Goal: Book appointment/travel/reservation

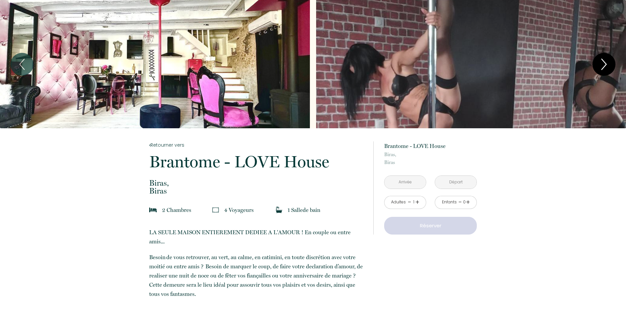
click at [598, 64] on icon "Next" at bounding box center [604, 65] width 14 height 20
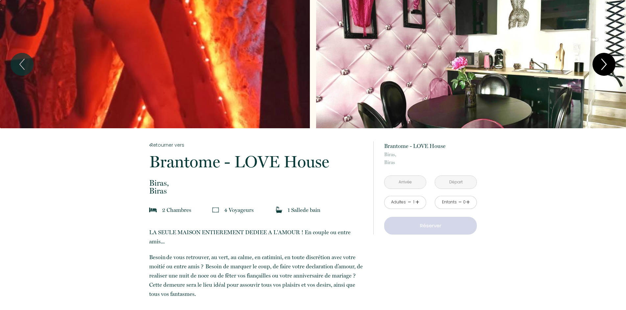
click at [599, 61] on icon "Next" at bounding box center [604, 65] width 14 height 20
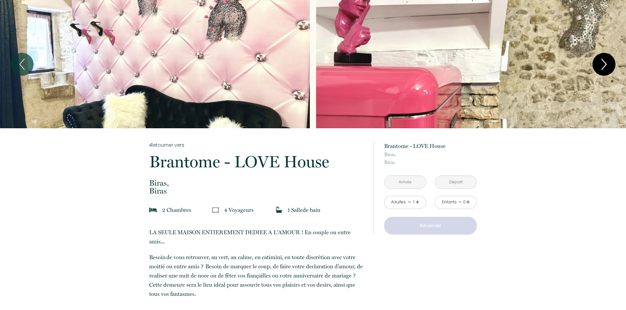
click at [600, 61] on icon "Next" at bounding box center [604, 65] width 14 height 20
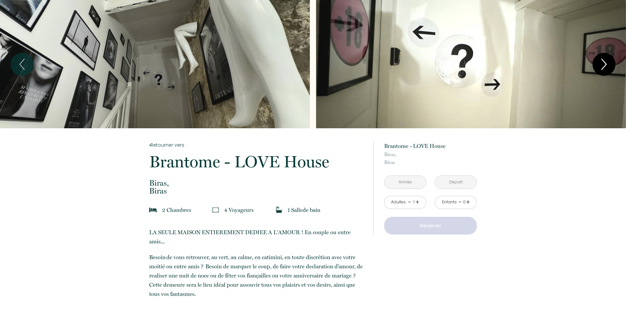
click at [600, 61] on icon "Next" at bounding box center [604, 65] width 14 height 20
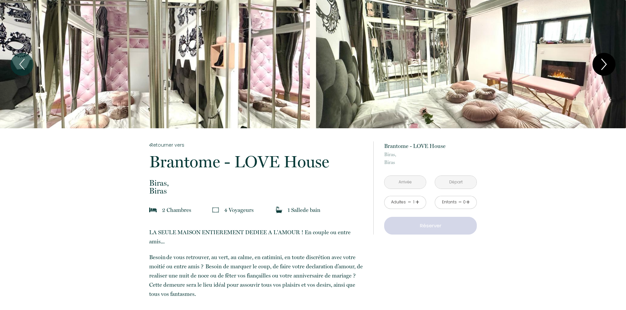
click at [600, 61] on icon "Next" at bounding box center [604, 65] width 14 height 20
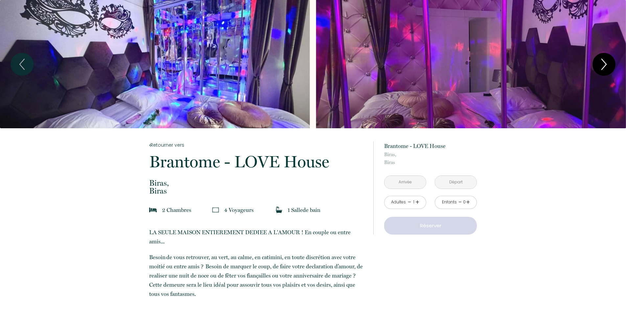
click at [600, 61] on icon "Next" at bounding box center [604, 65] width 14 height 20
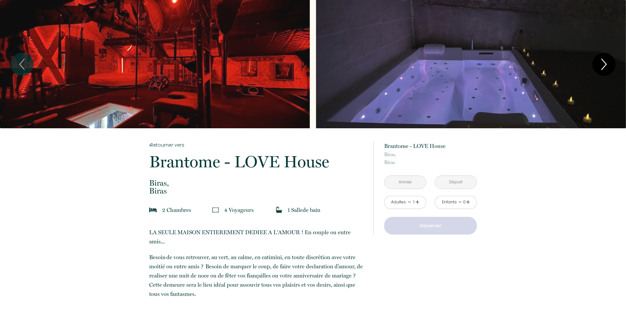
click at [600, 61] on icon "Next" at bounding box center [604, 65] width 14 height 20
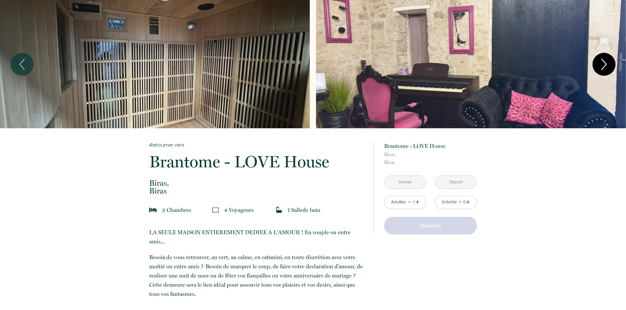
click at [600, 61] on icon "Next" at bounding box center [604, 65] width 14 height 20
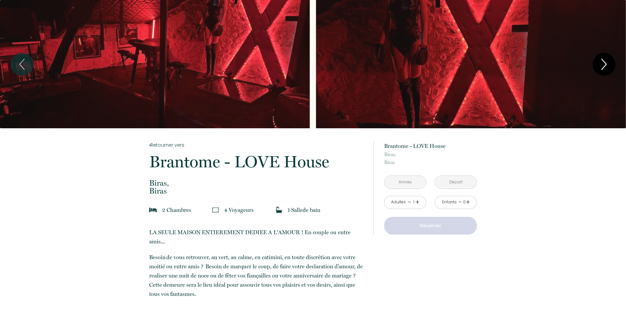
click at [600, 61] on icon "Next" at bounding box center [604, 65] width 14 height 20
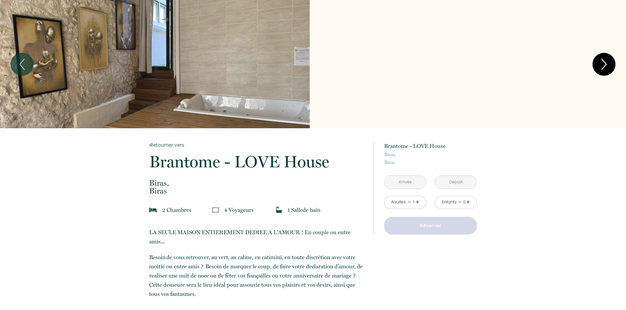
click at [600, 61] on icon "Next" at bounding box center [604, 65] width 14 height 20
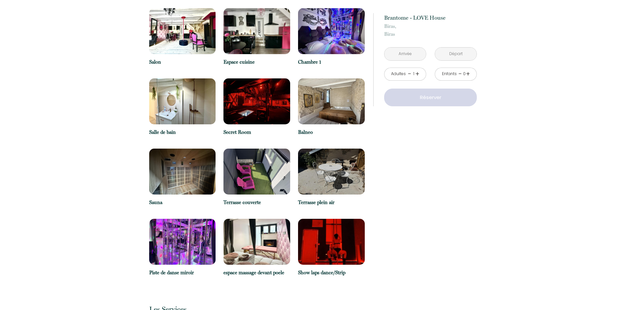
scroll to position [723, 0]
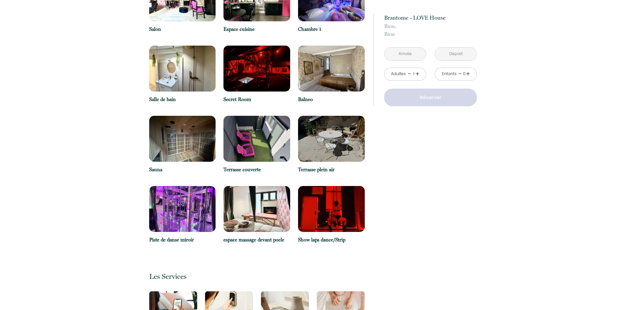
click at [344, 201] on img at bounding box center [331, 209] width 67 height 46
click at [333, 236] on p "Show laps dance/Strip" at bounding box center [331, 240] width 67 height 8
click at [335, 207] on img at bounding box center [331, 209] width 67 height 46
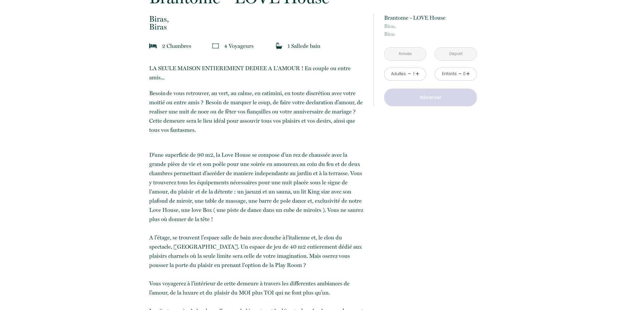
scroll to position [0, 0]
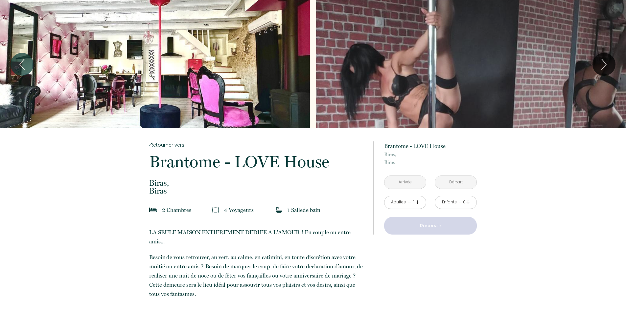
click at [413, 181] on input "text" at bounding box center [404, 182] width 41 height 13
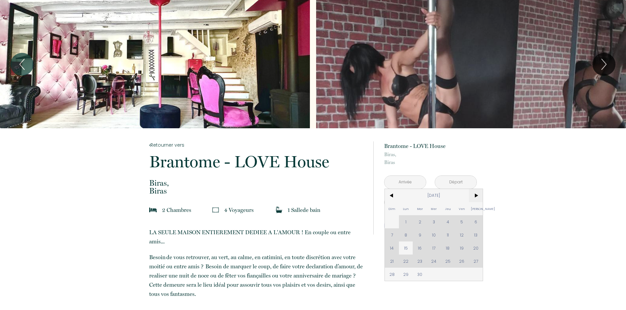
click at [475, 194] on span ">" at bounding box center [476, 195] width 14 height 13
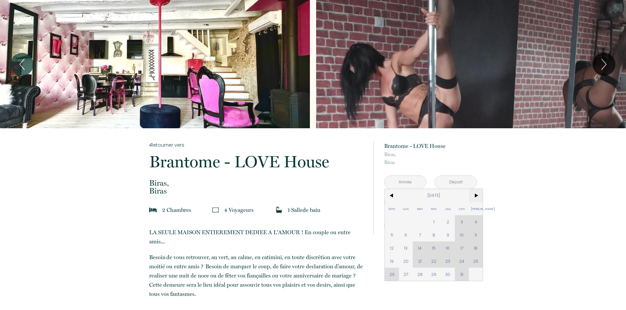
click at [475, 194] on span ">" at bounding box center [476, 195] width 14 height 13
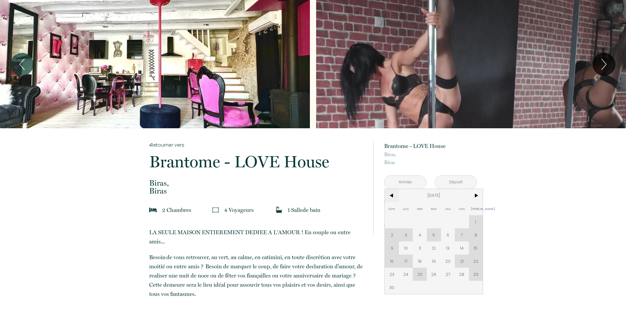
click at [392, 195] on span "<" at bounding box center [392, 195] width 14 height 13
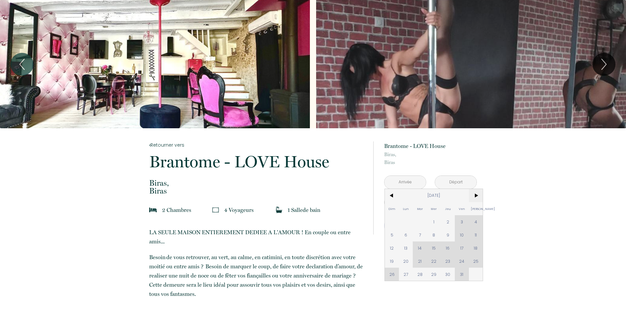
click at [479, 193] on span ">" at bounding box center [476, 195] width 14 height 13
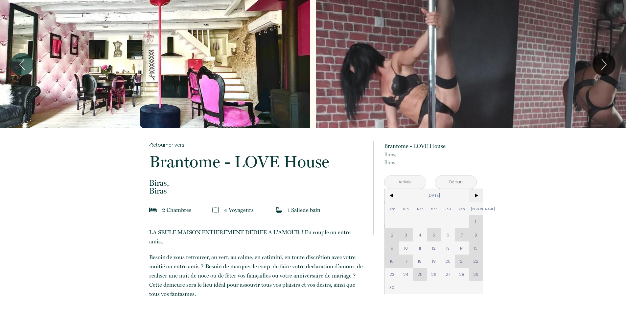
click at [475, 195] on span ">" at bounding box center [476, 195] width 14 height 13
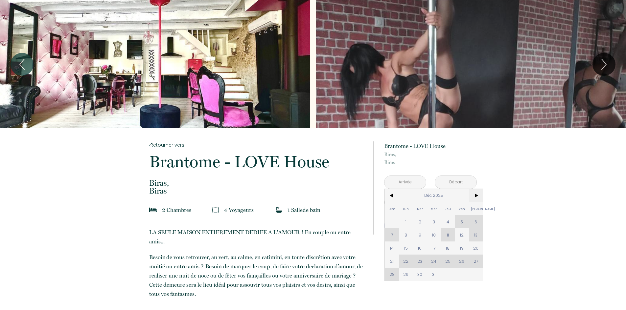
click at [475, 195] on span ">" at bounding box center [476, 195] width 14 height 13
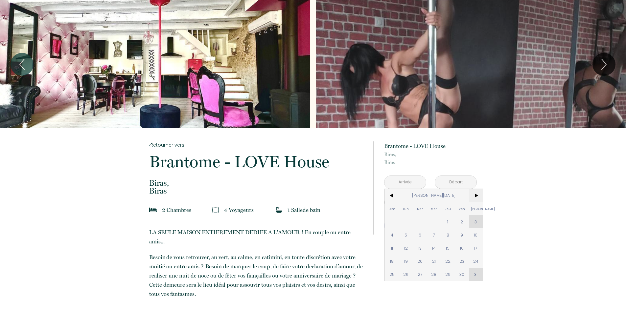
click at [475, 195] on span ">" at bounding box center [476, 195] width 14 height 13
click at [392, 197] on span "<" at bounding box center [392, 195] width 14 height 13
